Goal: Navigation & Orientation: Find specific page/section

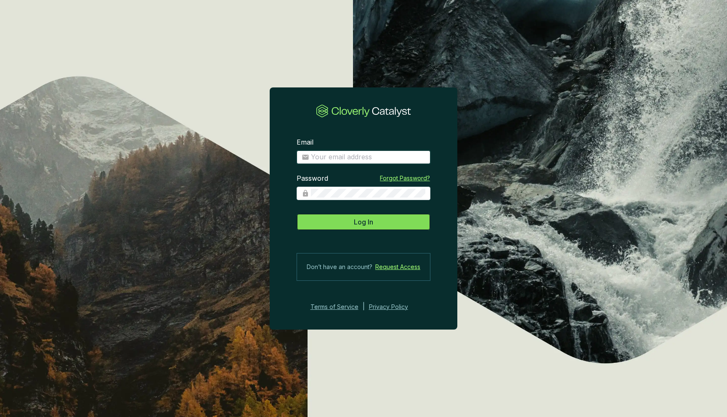
type input "[EMAIL_ADDRESS][DOMAIN_NAME]"
click at [359, 228] on button "Log In" at bounding box center [363, 222] width 134 height 17
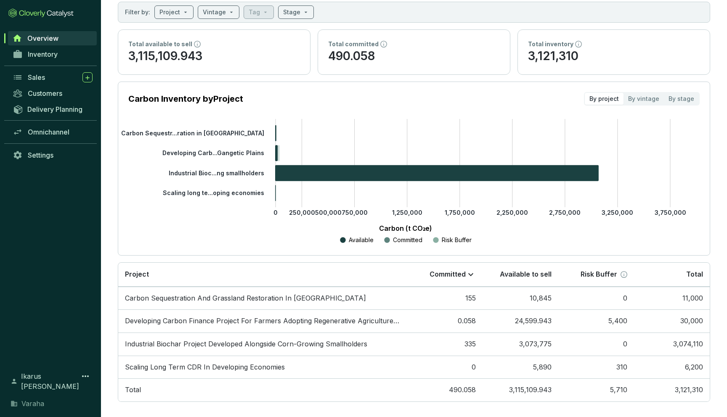
scroll to position [54, 0]
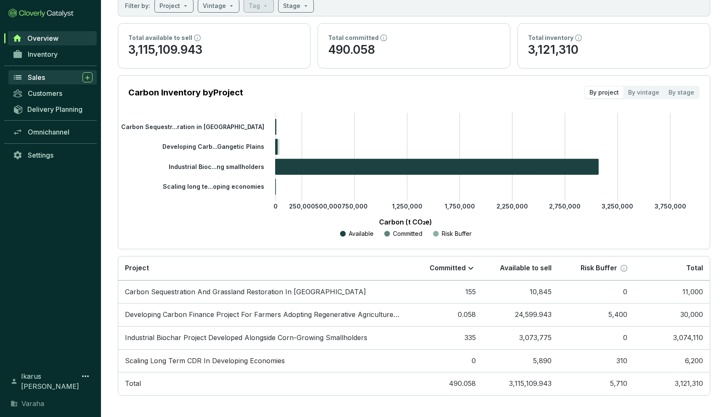
click at [34, 77] on span "Sales" at bounding box center [36, 77] width 17 height 8
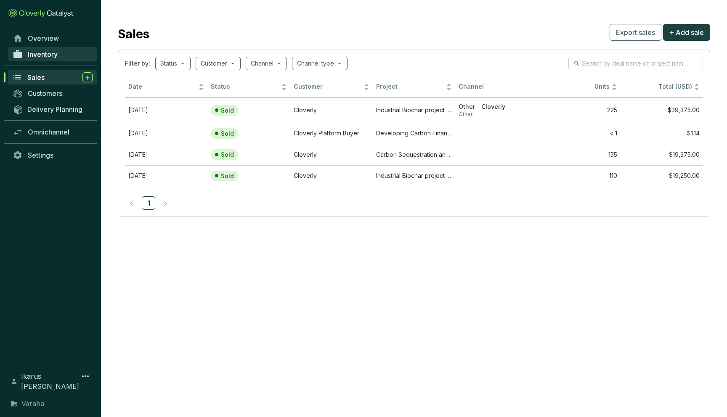
click at [63, 54] on link "Inventory" at bounding box center [52, 54] width 88 height 14
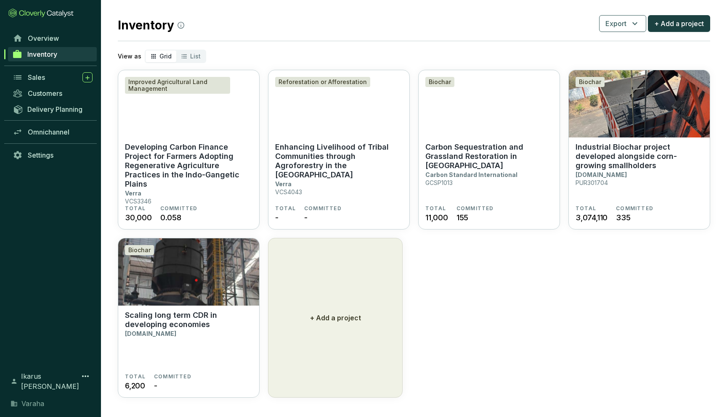
scroll to position [11, 0]
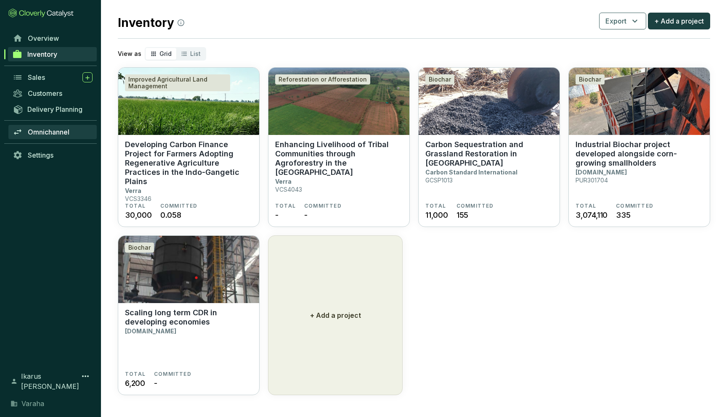
click at [60, 130] on span "Omnichannel" at bounding box center [49, 132] width 42 height 8
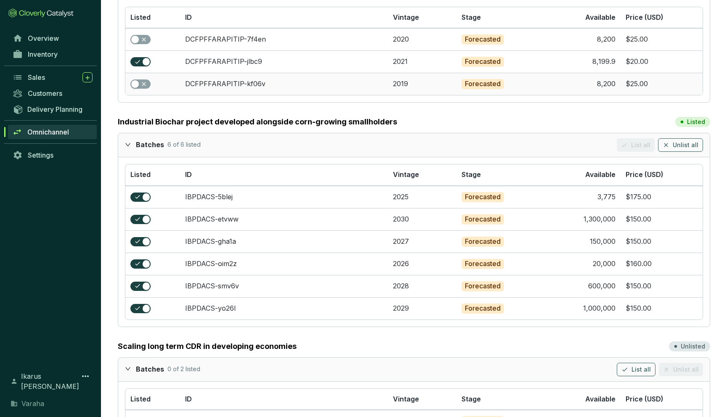
scroll to position [359, 0]
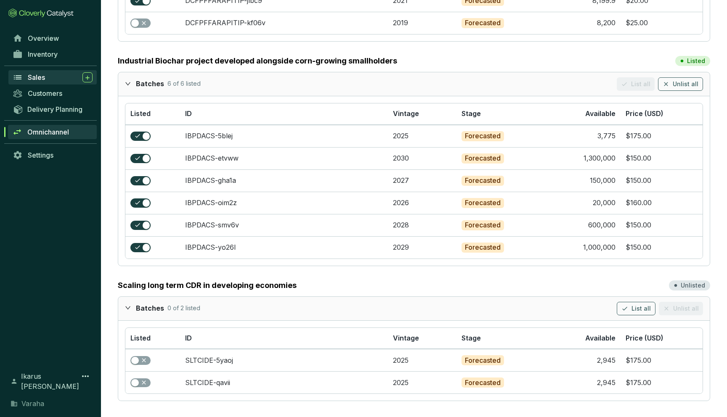
click at [31, 77] on span "Sales" at bounding box center [36, 77] width 17 height 8
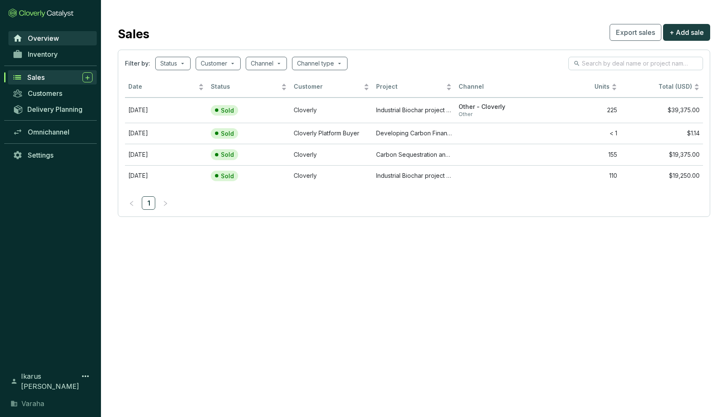
click at [38, 44] on link "Overview" at bounding box center [52, 38] width 88 height 14
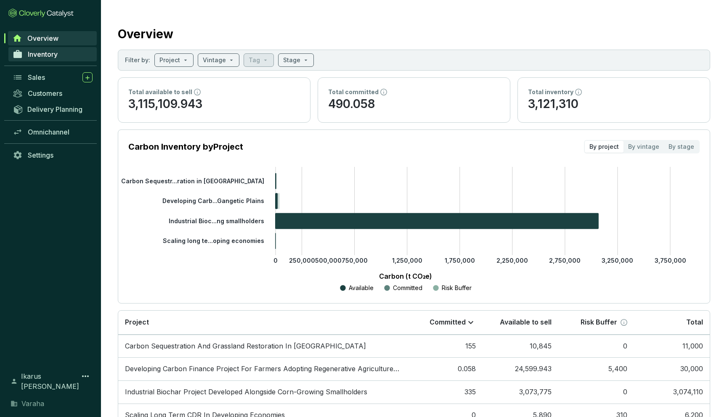
click at [39, 59] on link "Inventory" at bounding box center [52, 54] width 88 height 14
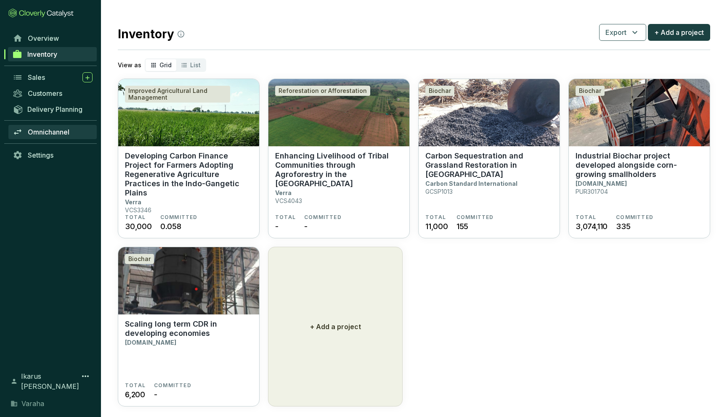
click at [54, 134] on span "Omnichannel" at bounding box center [49, 132] width 42 height 8
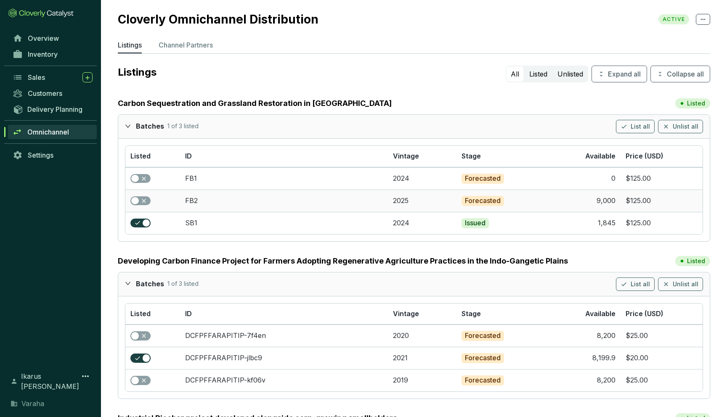
scroll to position [1, 0]
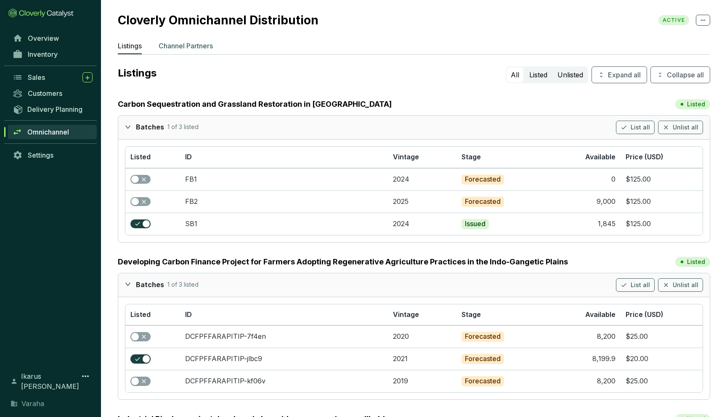
click at [176, 49] on p "Channel Partners" at bounding box center [186, 46] width 54 height 10
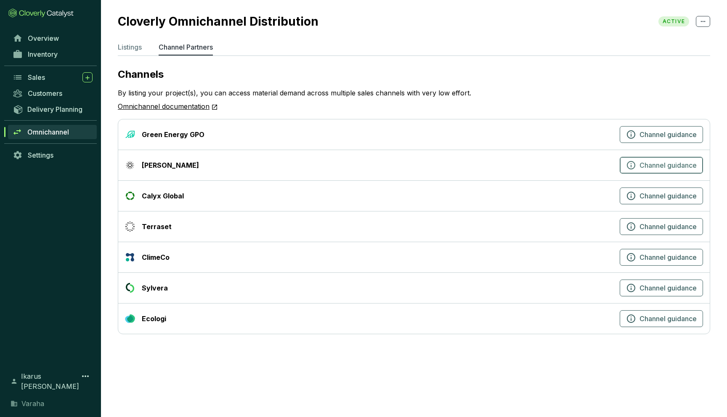
click at [635, 161] on button "Channel guidance" at bounding box center [660, 165] width 83 height 17
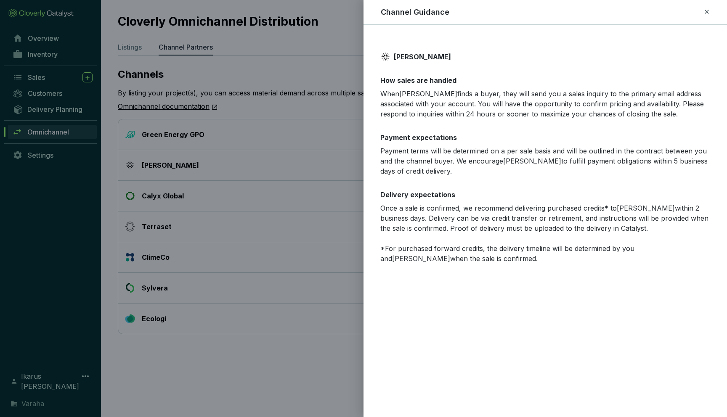
click at [701, 11] on div "Channel Guidance" at bounding box center [544, 12] width 329 height 11
click at [708, 11] on icon at bounding box center [706, 12] width 7 height 10
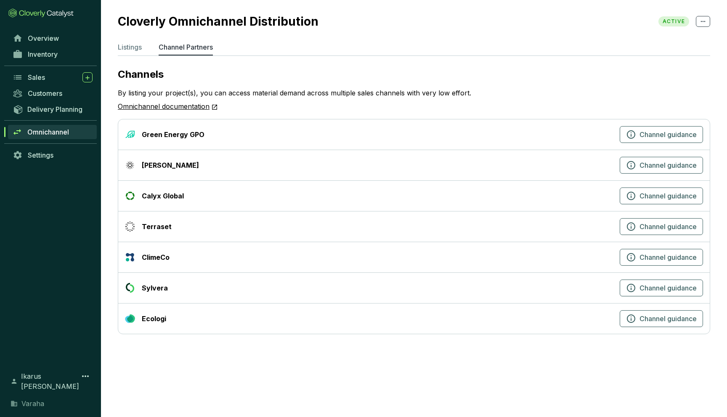
drag, startPoint x: 160, startPoint y: 170, endPoint x: 140, endPoint y: 170, distance: 19.8
click at [140, 170] on div "[PERSON_NAME] Channel guidance" at bounding box center [413, 165] width 591 height 31
copy div "[PERSON_NAME]"
drag, startPoint x: 162, startPoint y: 166, endPoint x: 143, endPoint y: 166, distance: 19.8
click at [143, 166] on div "[PERSON_NAME]" at bounding box center [370, 165] width 491 height 10
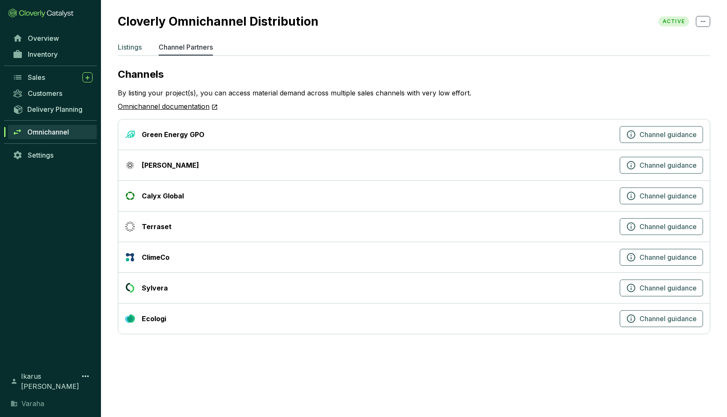
click at [131, 44] on p "Listings" at bounding box center [130, 47] width 24 height 10
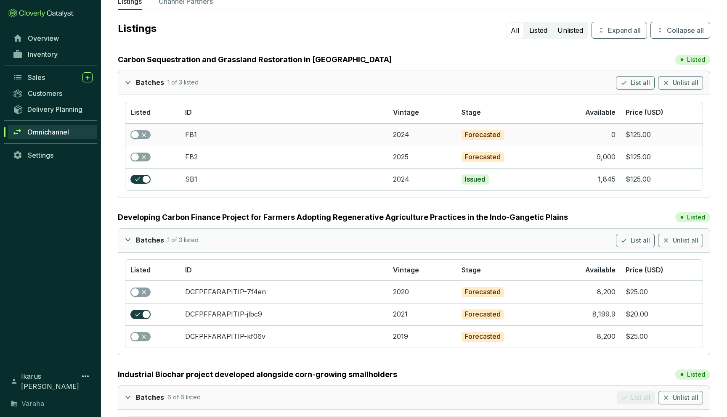
scroll to position [49, 0]
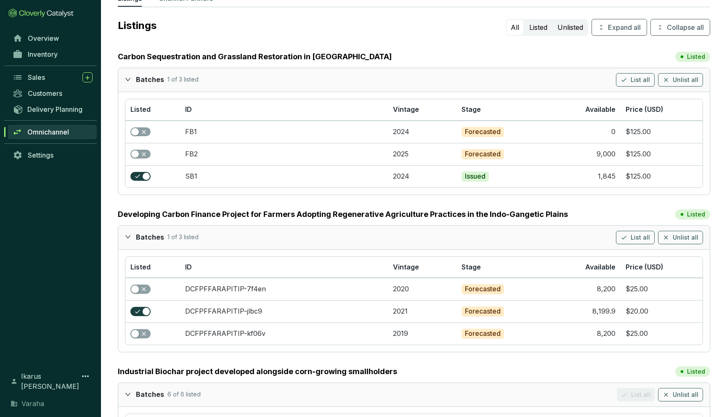
click at [129, 81] on icon "expanded" at bounding box center [128, 80] width 6 height 6
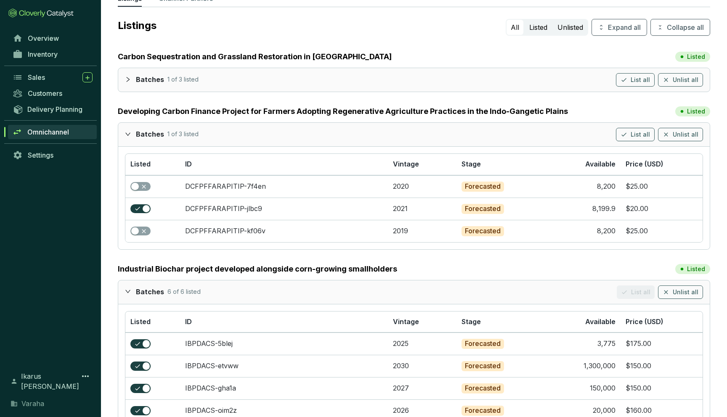
click at [128, 131] on icon "expanded" at bounding box center [128, 134] width 6 height 6
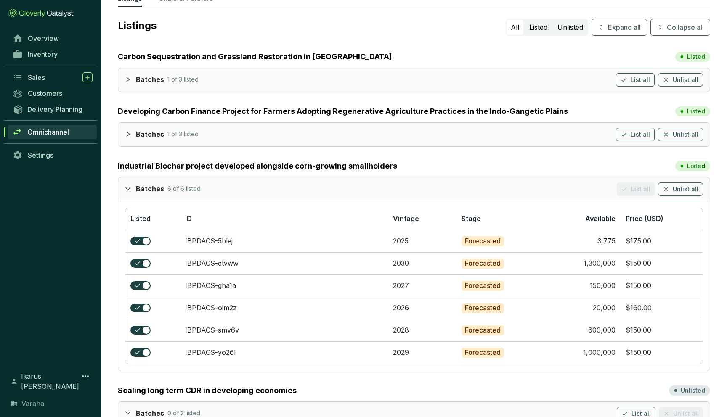
click at [127, 187] on icon "expanded" at bounding box center [128, 189] width 6 height 6
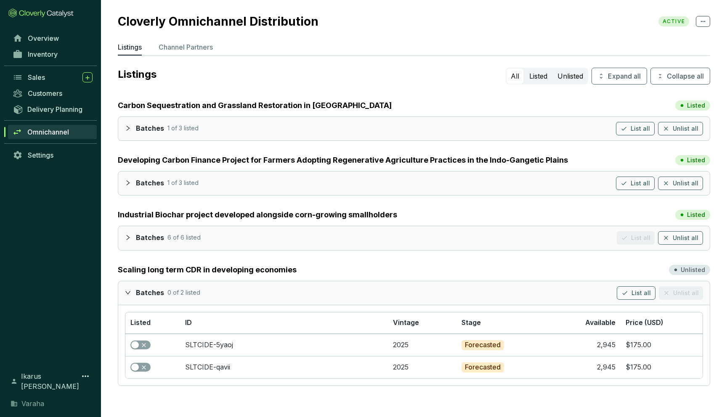
scroll to position [0, 0]
click at [128, 125] on icon "collapsed" at bounding box center [128, 128] width 6 height 6
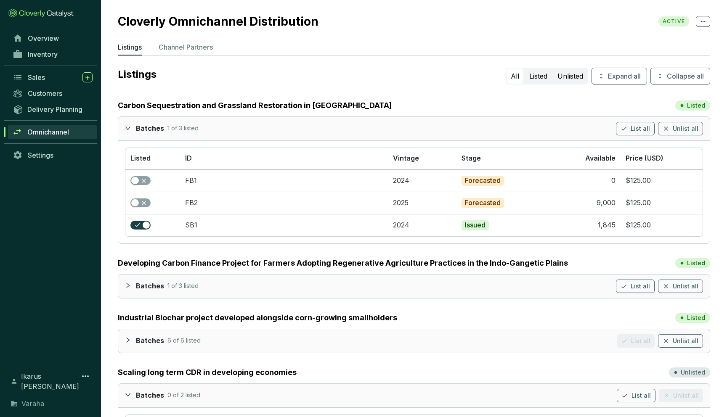
click at [132, 125] on div at bounding box center [130, 128] width 11 height 12
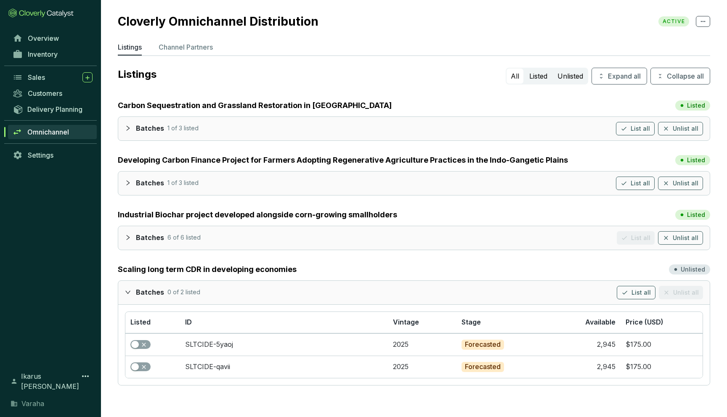
click at [126, 293] on icon "expanded" at bounding box center [128, 292] width 6 height 6
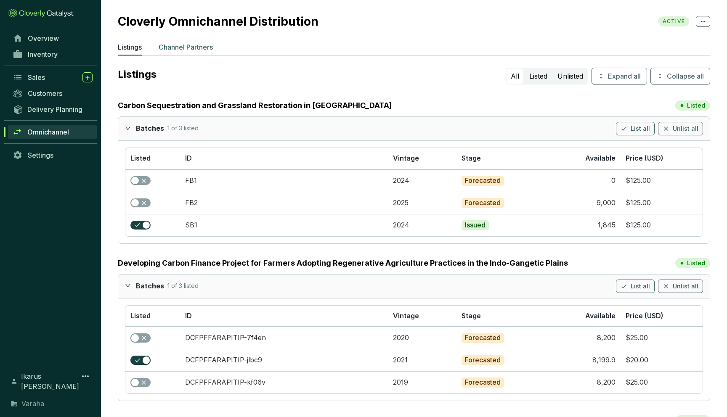
click at [196, 48] on p "Channel Partners" at bounding box center [186, 47] width 54 height 10
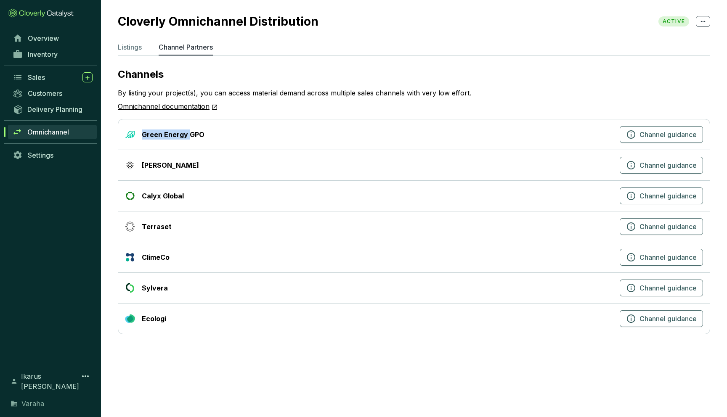
drag, startPoint x: 222, startPoint y: 127, endPoint x: 189, endPoint y: 138, distance: 34.4
click at [189, 138] on div "Green Energy GPO Channel guidance" at bounding box center [413, 134] width 591 height 31
copy div "Green Energy"
copy div "Green Energy GPO"
drag, startPoint x: 198, startPoint y: 137, endPoint x: 140, endPoint y: 133, distance: 57.3
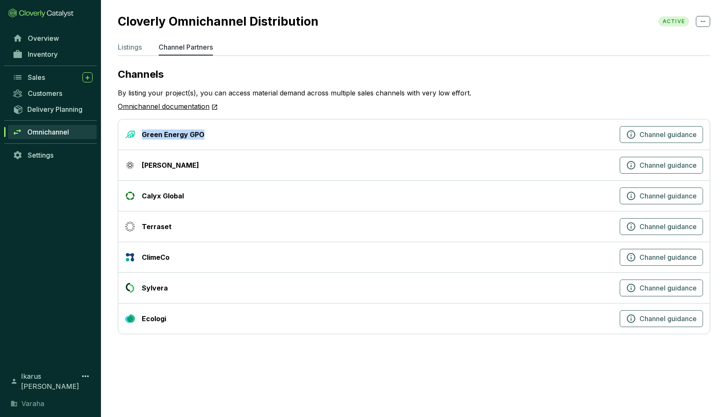
click at [140, 133] on div "Green Energy GPO" at bounding box center [370, 134] width 491 height 10
